Goal: Find specific page/section: Find specific page/section

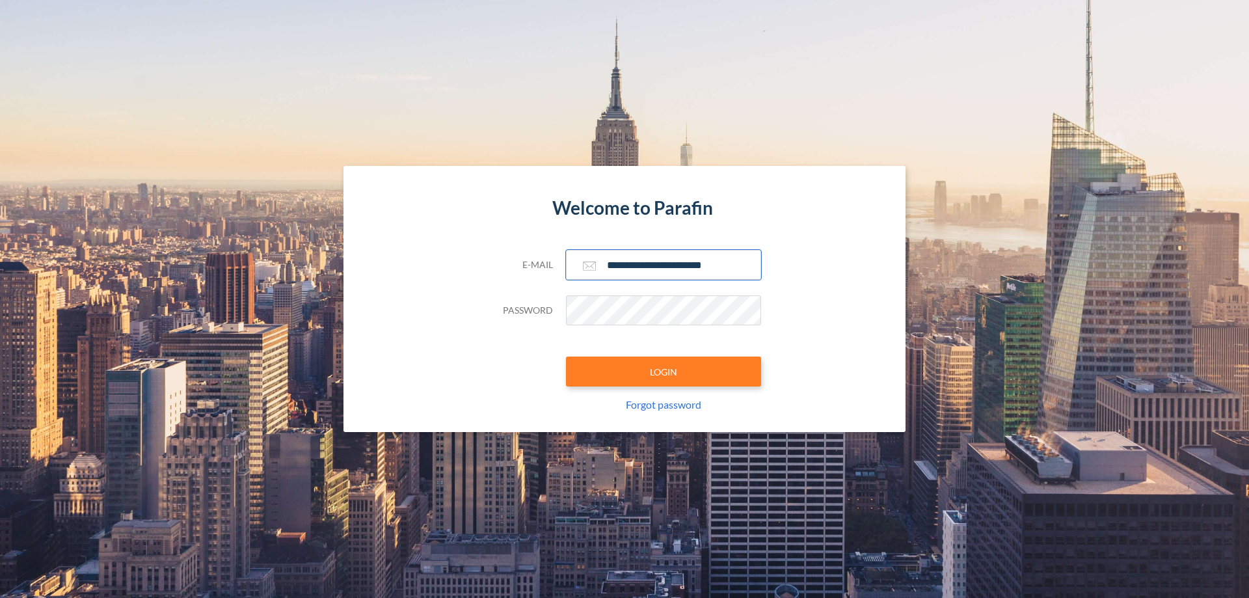
type input "**********"
click at [664, 371] on button "LOGIN" at bounding box center [663, 372] width 195 height 30
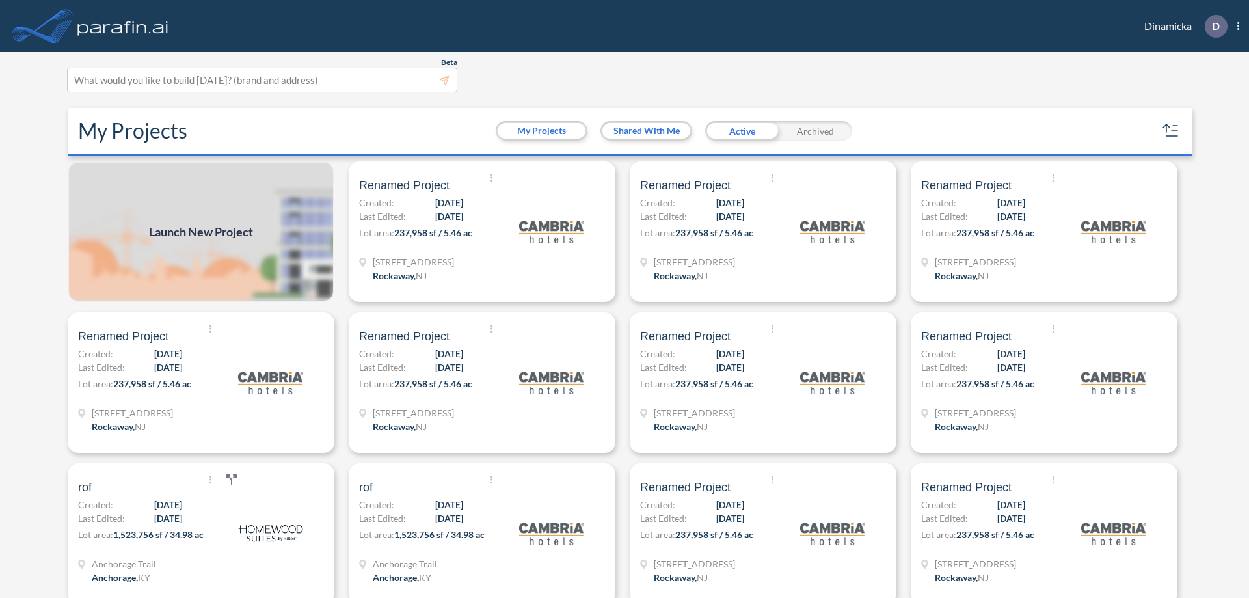
scroll to position [3, 0]
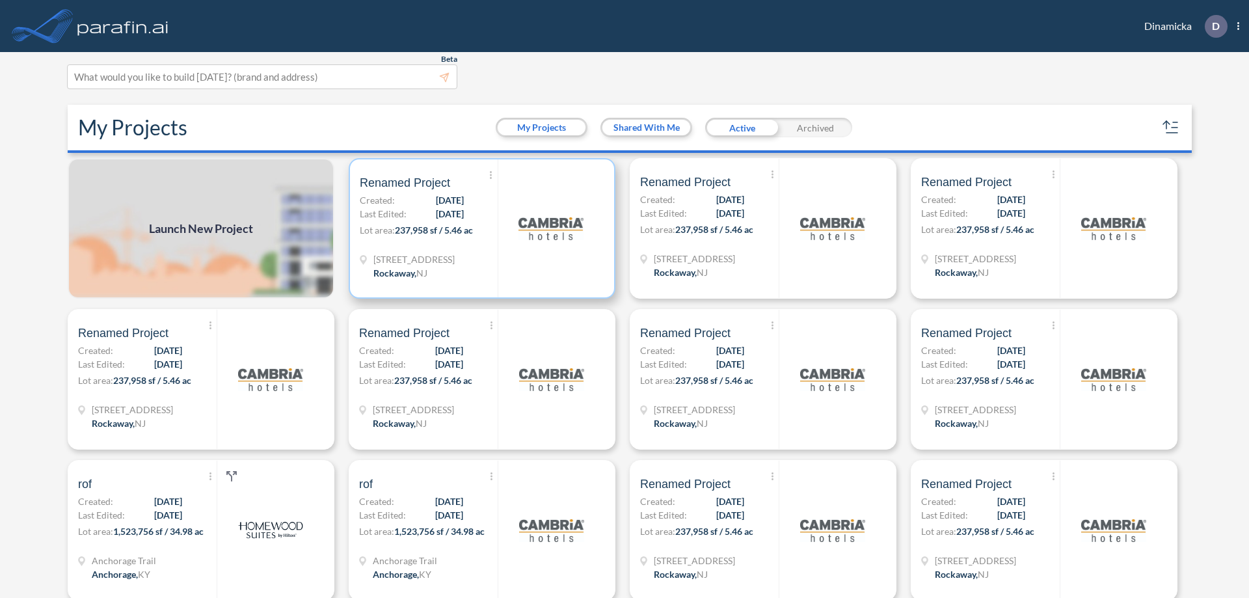
click at [479, 228] on p "Lot area: 237,958 sf / 5.46 ac" at bounding box center [429, 232] width 138 height 19
